Goal: Task Accomplishment & Management: Use online tool/utility

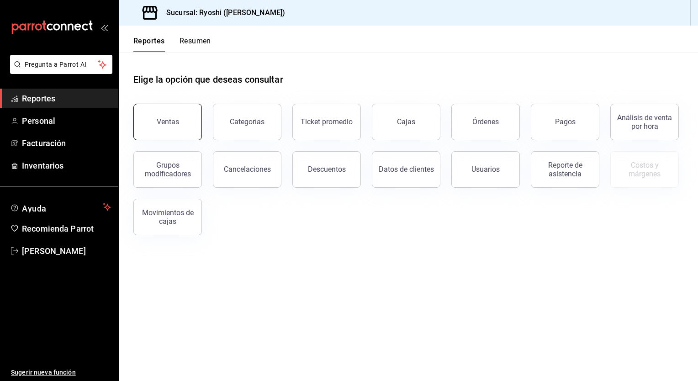
click at [192, 118] on button "Ventas" at bounding box center [167, 122] width 69 height 37
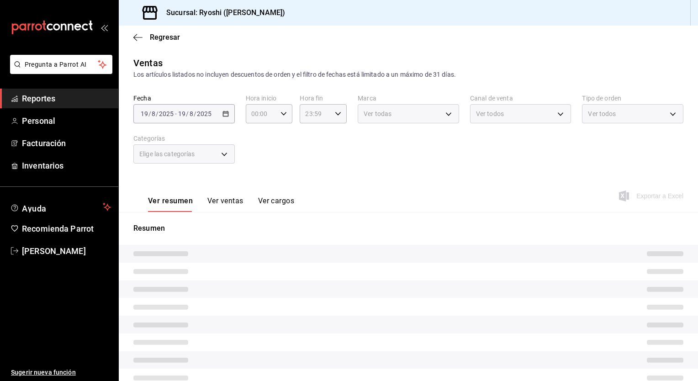
type input "05:00"
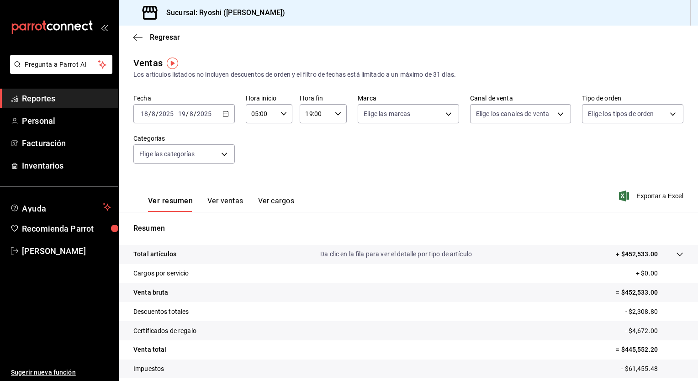
click at [228, 116] on div "[DATE] [DATE] - [DATE] [DATE]" at bounding box center [183, 113] width 101 height 19
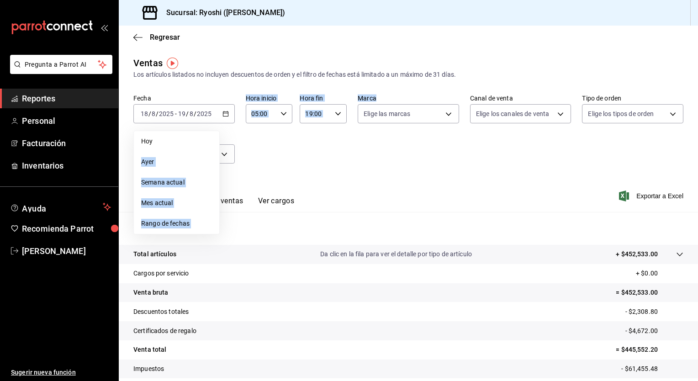
drag, startPoint x: 173, startPoint y: 140, endPoint x: 313, endPoint y: 165, distance: 142.0
click at [336, 158] on div "Fecha [DATE] [DATE] - [DATE] [DATE] [DATE] [DATE] Semana actual Mes actual Rang…" at bounding box center [408, 134] width 550 height 80
click at [171, 221] on span "Rango de fechas" at bounding box center [176, 224] width 71 height 10
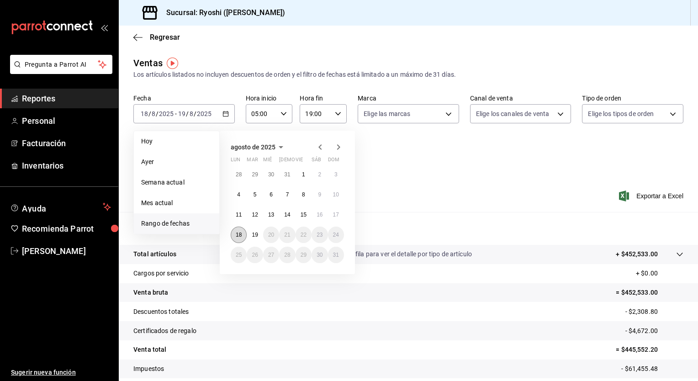
click at [234, 236] on button "18" at bounding box center [239, 235] width 16 height 16
click at [254, 234] on abbr "19" at bounding box center [255, 235] width 6 height 6
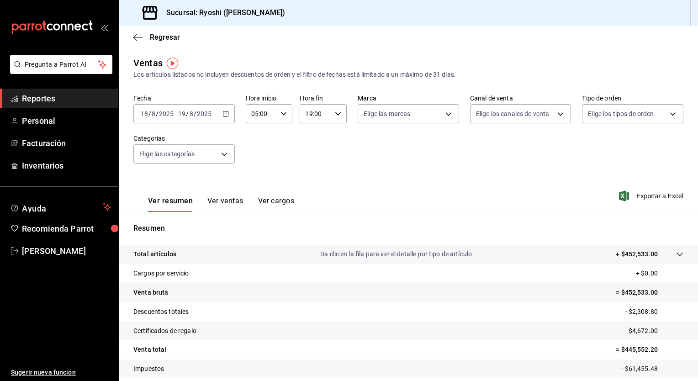
click at [336, 116] on icon "button" at bounding box center [338, 114] width 6 height 6
click at [313, 178] on span "21" at bounding box center [309, 173] width 9 height 7
type input "21:00"
click at [313, 178] on span "21" at bounding box center [309, 173] width 9 height 7
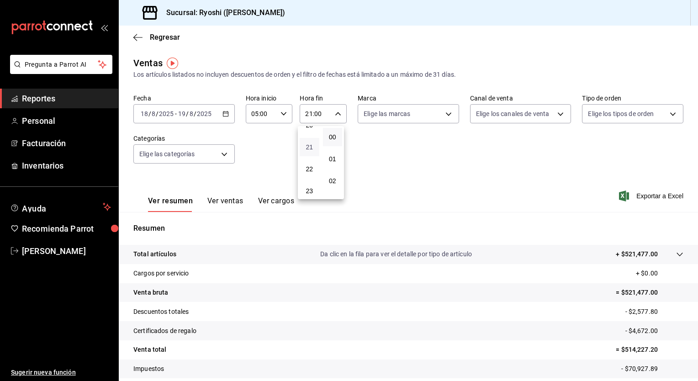
scroll to position [462, 0]
click at [313, 182] on button "23" at bounding box center [310, 188] width 20 height 18
type input "23:00"
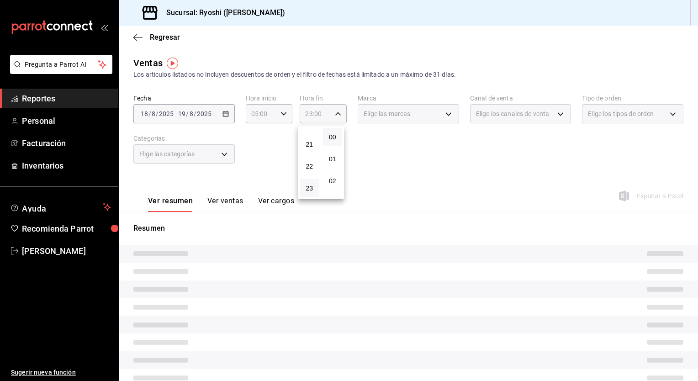
click at [412, 167] on div at bounding box center [349, 190] width 698 height 381
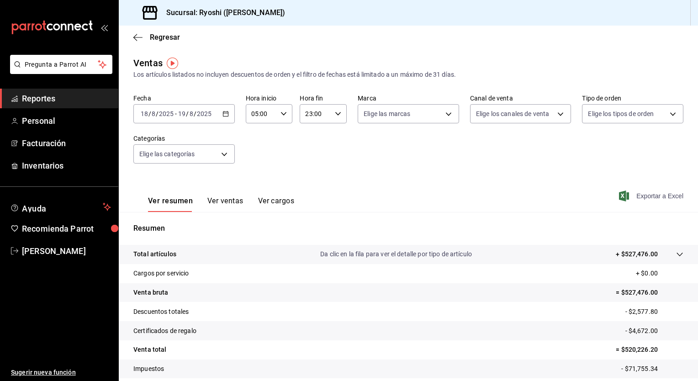
click at [637, 194] on span "Exportar a Excel" at bounding box center [652, 196] width 63 height 11
